Goal: Information Seeking & Learning: Learn about a topic

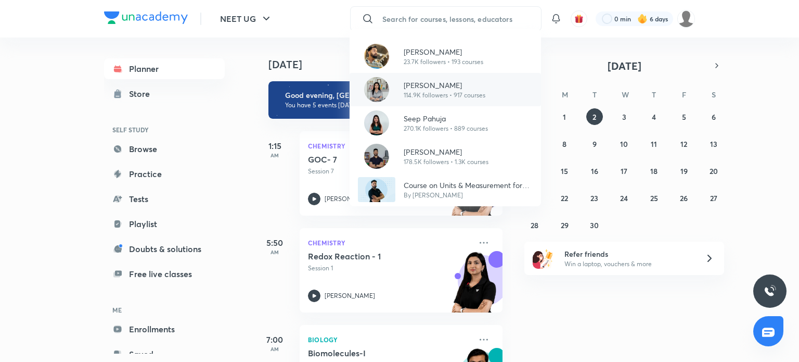
click at [450, 82] on p "[PERSON_NAME]" at bounding box center [445, 85] width 82 height 11
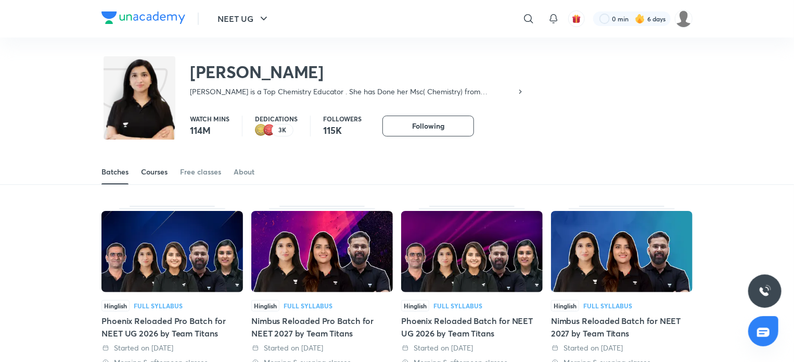
click at [152, 177] on link "Courses" at bounding box center [154, 171] width 27 height 25
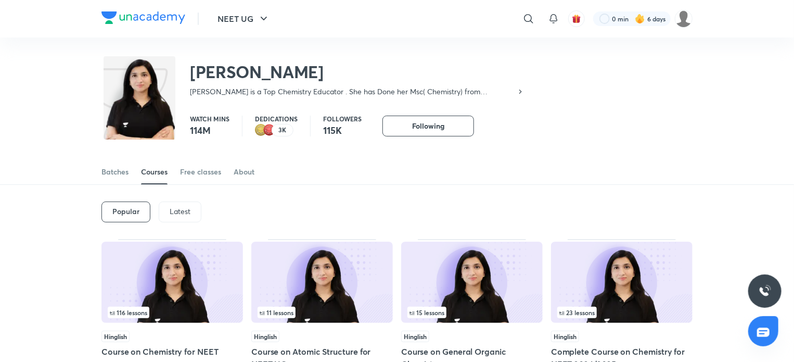
click at [177, 210] on p "Latest" at bounding box center [180, 211] width 21 height 8
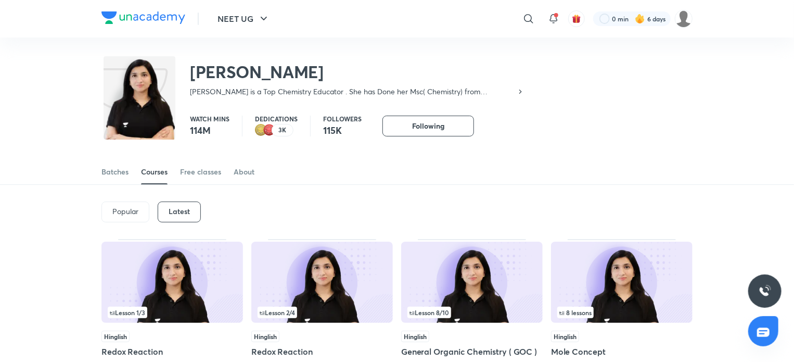
click at [446, 274] on img at bounding box center [472, 281] width 142 height 81
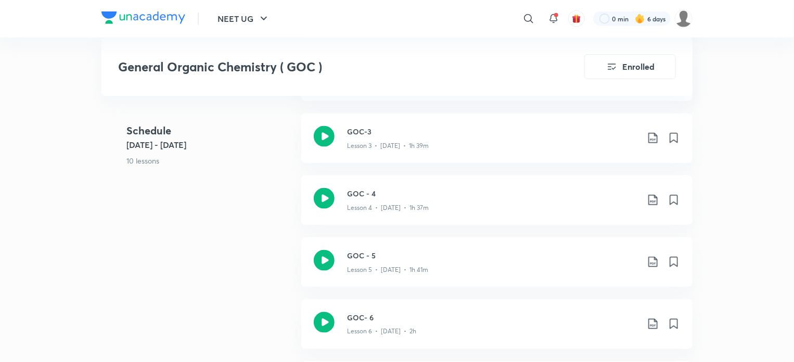
scroll to position [749, 0]
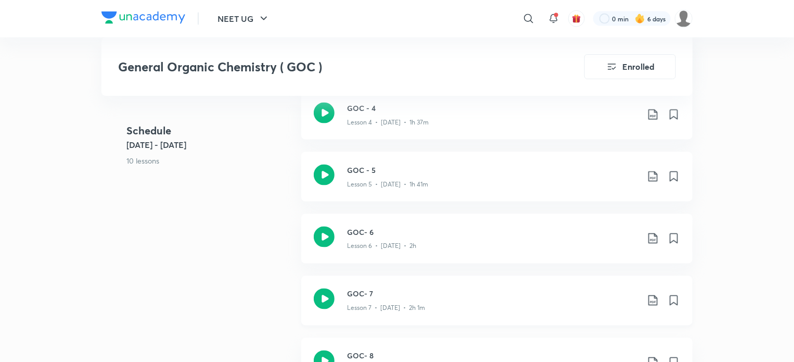
click at [368, 291] on h3 "GOC- 7" at bounding box center [492, 293] width 291 height 11
